Goal: Task Accomplishment & Management: Use online tool/utility

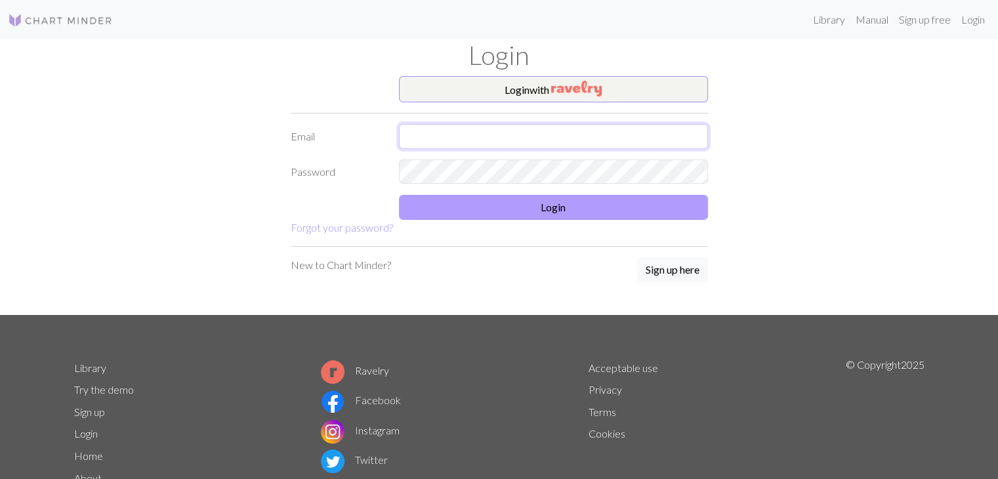
type input "[EMAIL_ADDRESS][DOMAIN_NAME]"
click at [506, 209] on button "Login" at bounding box center [553, 207] width 309 height 25
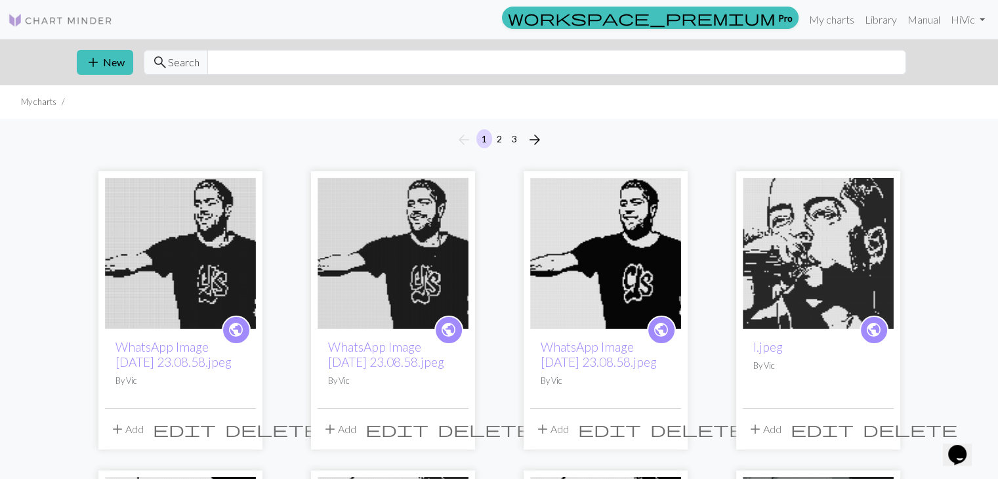
click at [632, 300] on img at bounding box center [605, 253] width 151 height 151
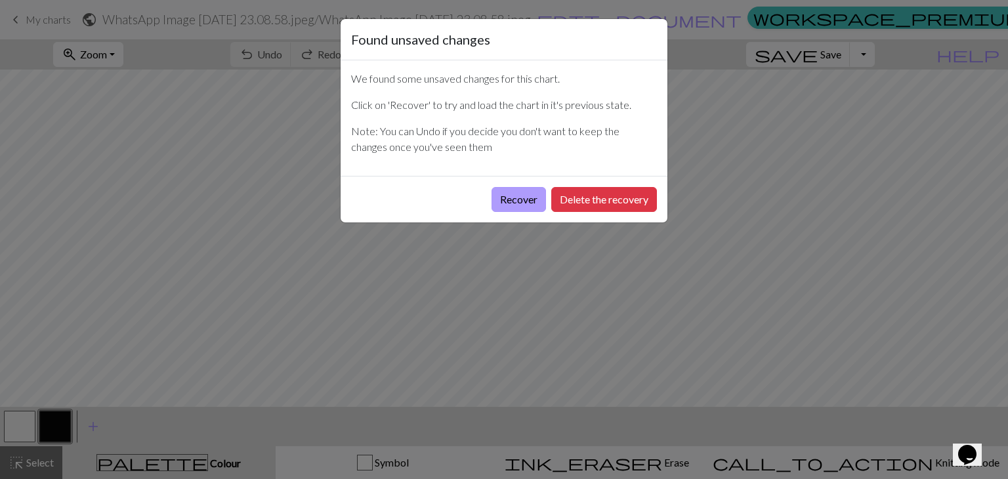
click at [508, 197] on button "Recover" at bounding box center [518, 199] width 54 height 25
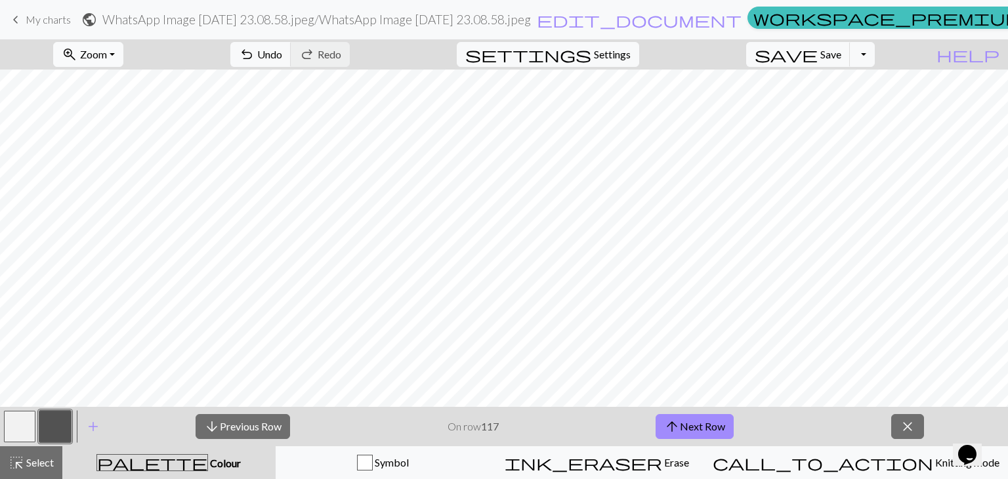
click at [107, 54] on span "Zoom" at bounding box center [93, 54] width 27 height 12
click at [139, 121] on button "Fit height" at bounding box center [106, 125] width 104 height 21
click at [246, 430] on button "arrow_downward Previous Row" at bounding box center [243, 426] width 94 height 25
click at [719, 428] on button "arrow_upward Next Row" at bounding box center [694, 426] width 78 height 25
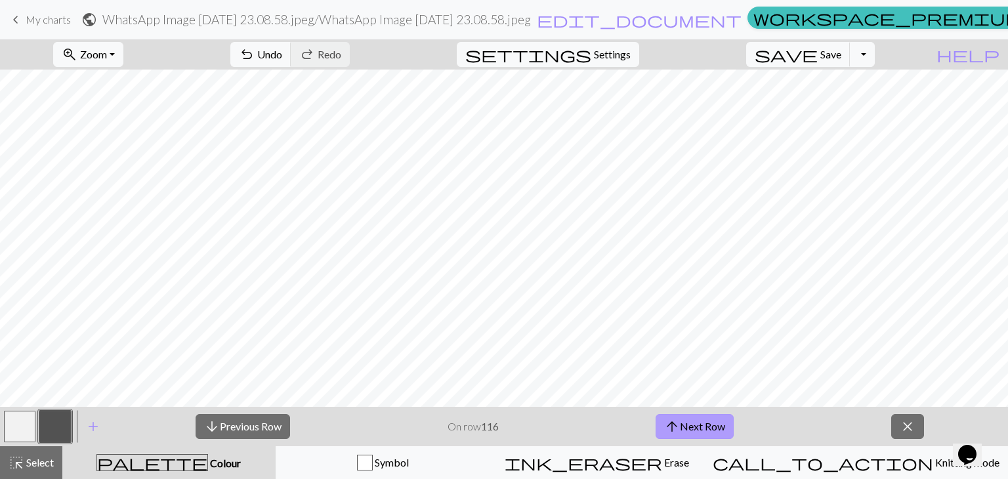
click at [680, 433] on button "arrow_upward Next Row" at bounding box center [694, 426] width 78 height 25
click at [255, 423] on button "arrow_downward Previous Row" at bounding box center [243, 426] width 94 height 25
click at [714, 423] on button "arrow_upward Next Row" at bounding box center [694, 426] width 78 height 25
